Goal: Information Seeking & Learning: Learn about a topic

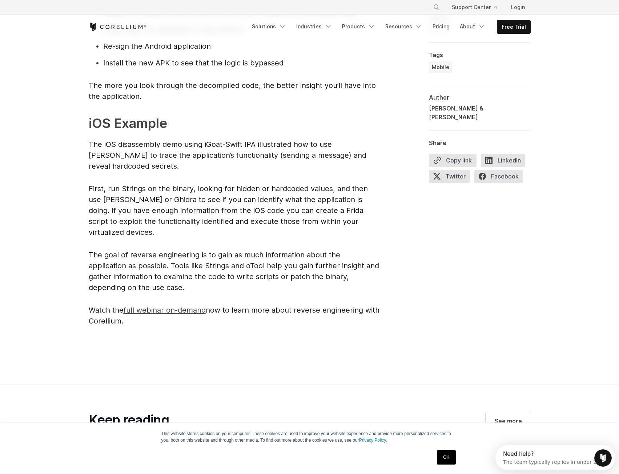
scroll to position [1598, 0]
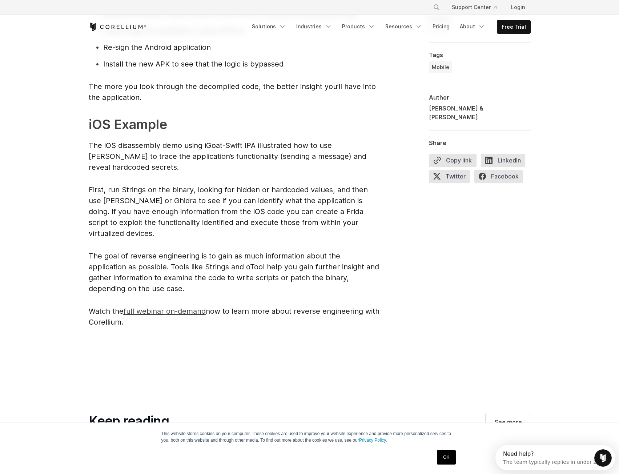
click at [168, 315] on span "full webinar on-demand" at bounding box center [165, 311] width 82 height 9
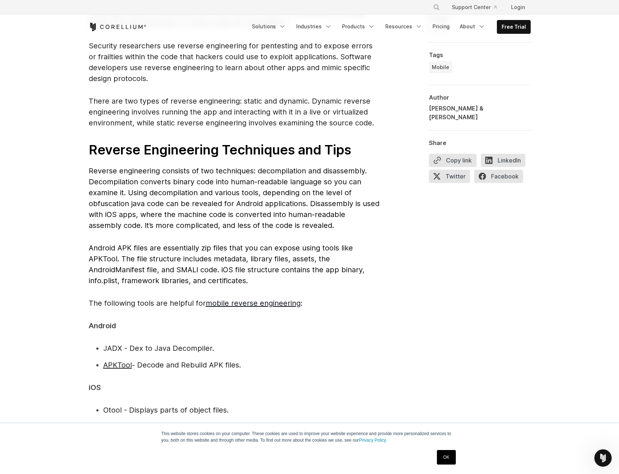
scroll to position [763, 0]
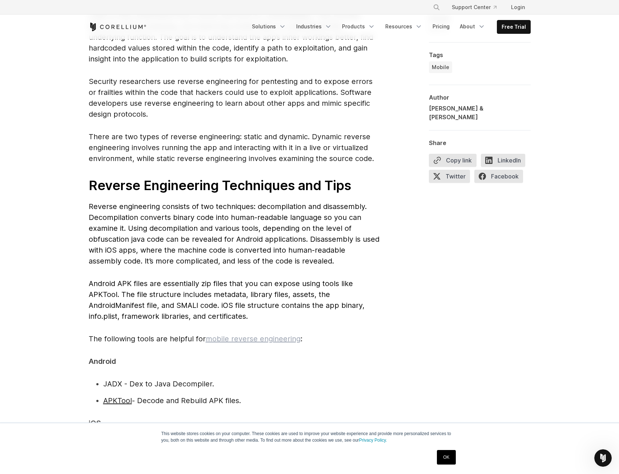
click at [242, 343] on link "mobile reverse engineering" at bounding box center [253, 338] width 95 height 9
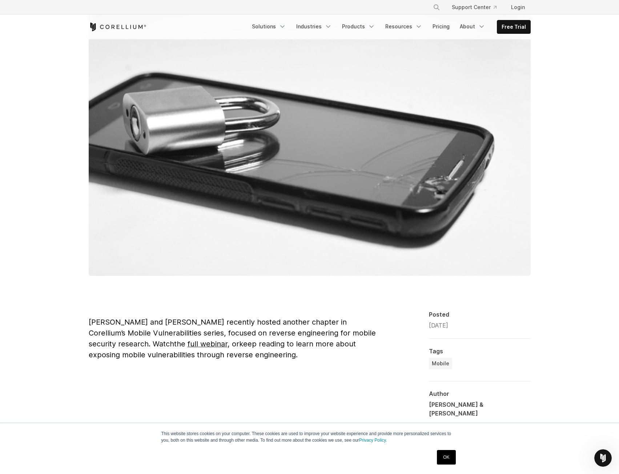
scroll to position [0, 0]
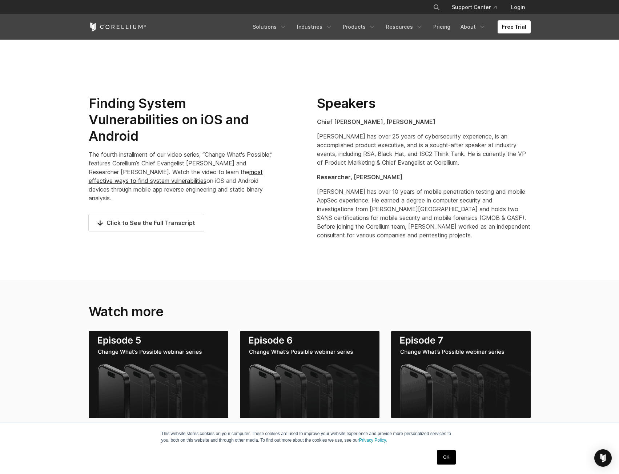
scroll to position [400, 0]
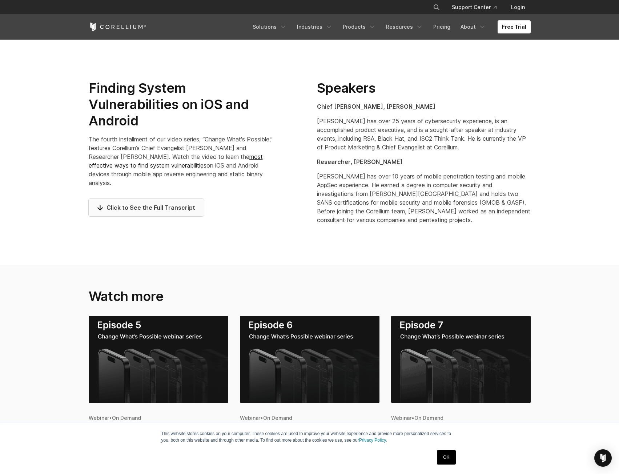
click at [137, 210] on span "Click to See the Full Transcript" at bounding box center [146, 207] width 98 height 9
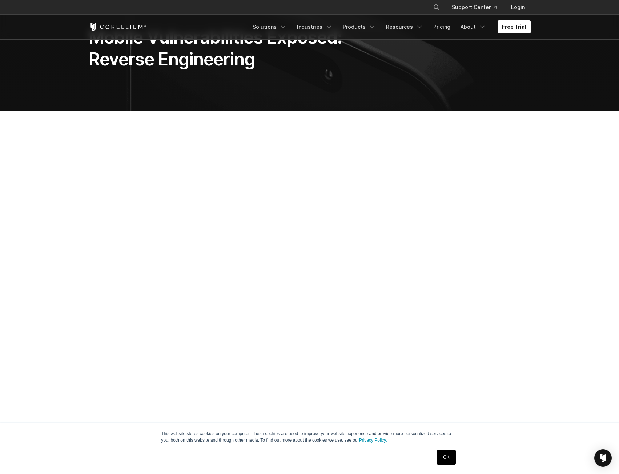
scroll to position [0, 0]
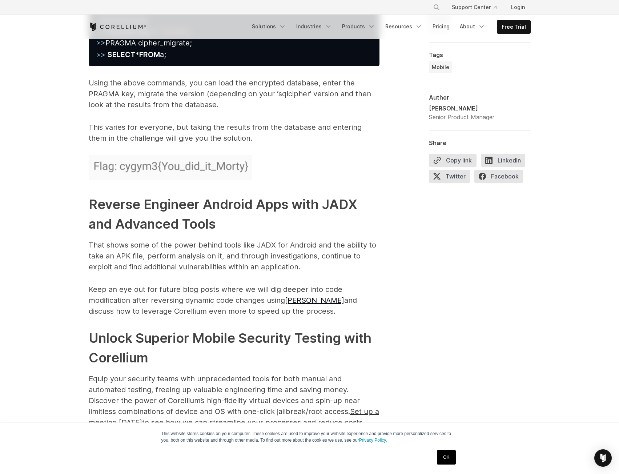
scroll to position [3451, 0]
